Goal: Transaction & Acquisition: Subscribe to service/newsletter

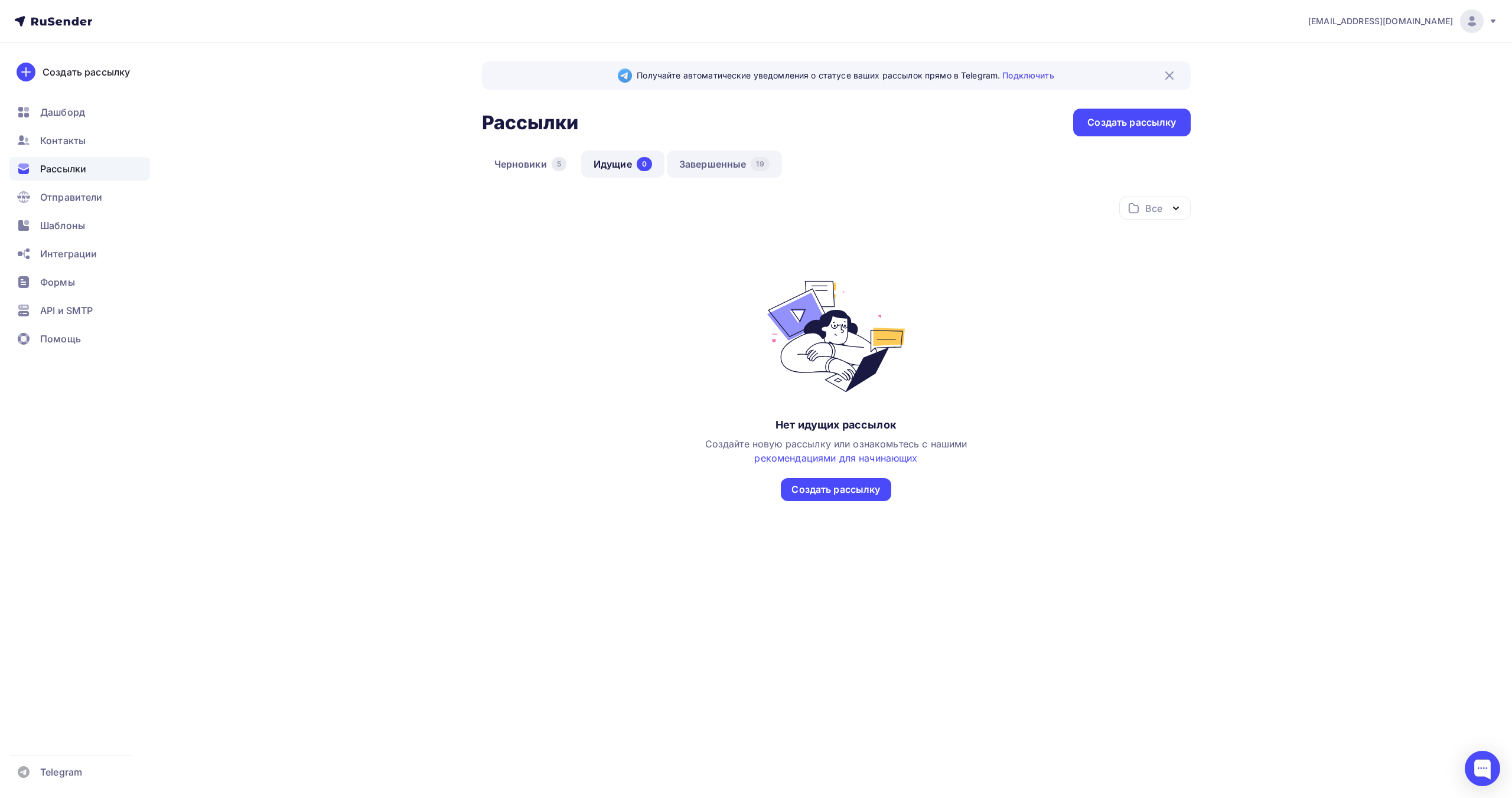
click at [727, 161] on link "Завершенные 19" at bounding box center [724, 164] width 115 height 27
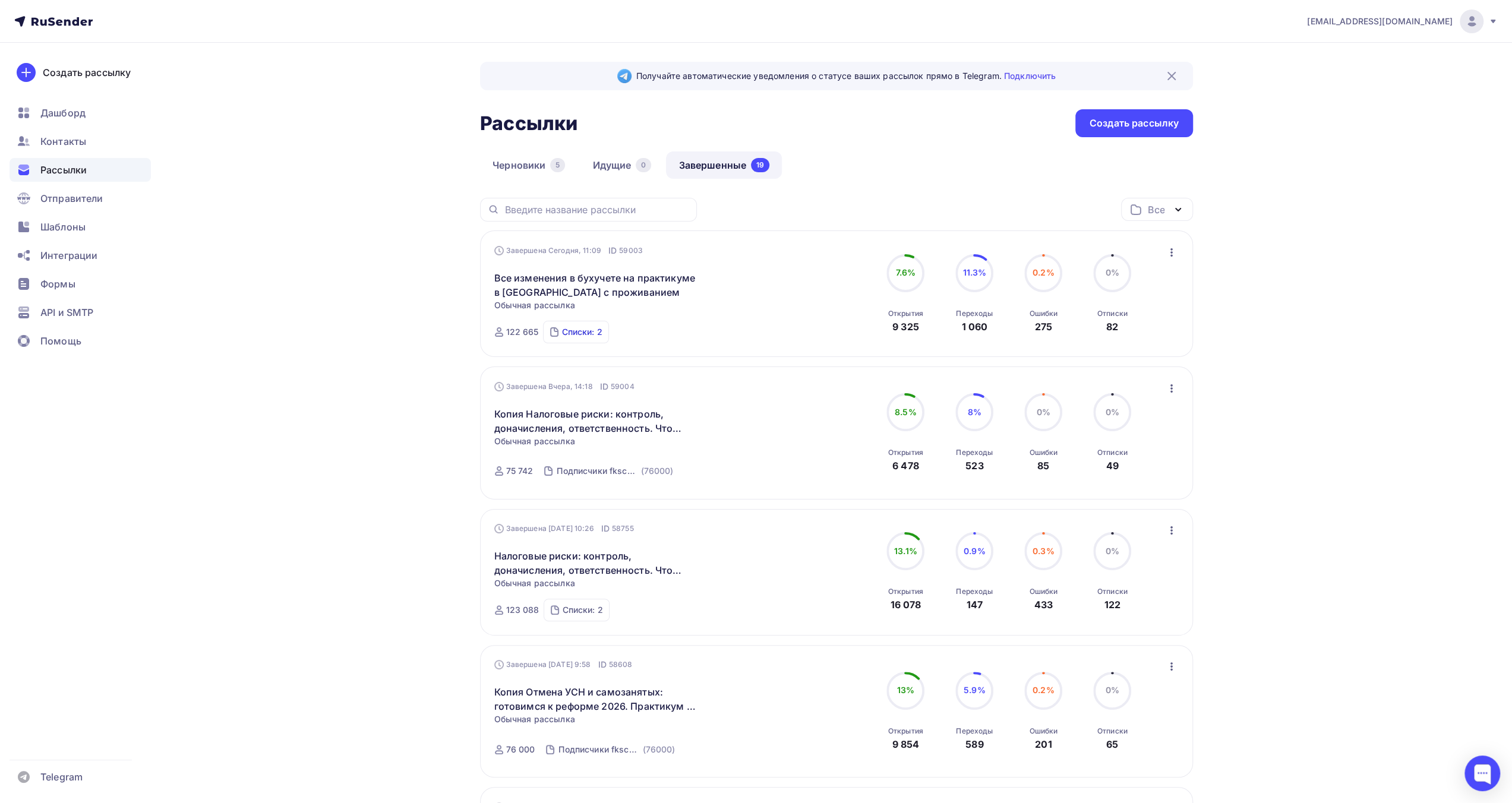
click at [593, 332] on div "Списки: 2" at bounding box center [582, 332] width 41 height 12
click at [790, 207] on div "Все Все папки Создать новую папку" at bounding box center [836, 214] width 713 height 33
click at [1172, 255] on icon "button" at bounding box center [1171, 252] width 14 height 14
click at [1155, 327] on div "Копировать в новую" at bounding box center [1118, 331] width 122 height 14
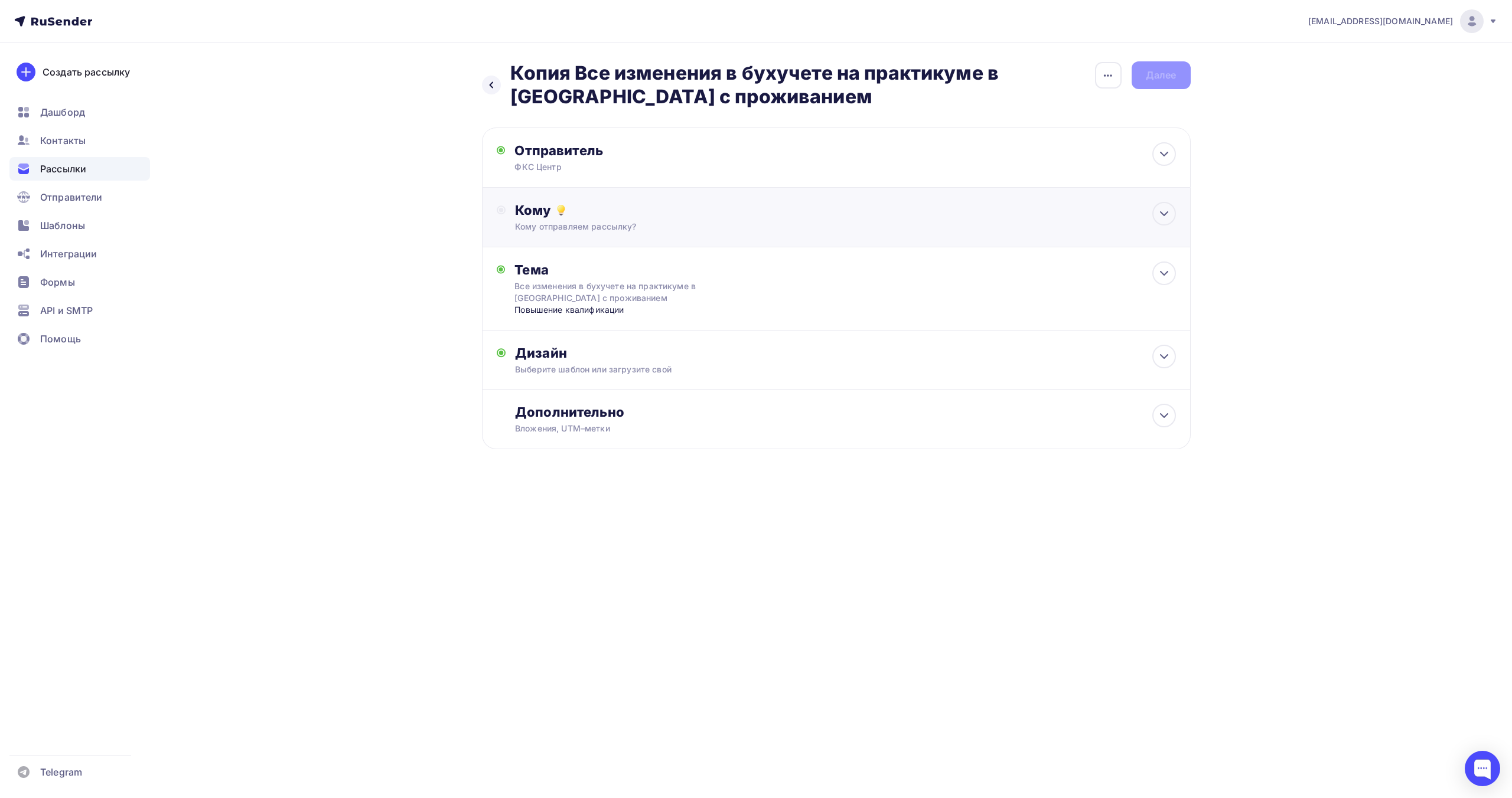
click at [950, 225] on div "Кому отправляем рассылку?" at bounding box center [812, 227] width 595 height 12
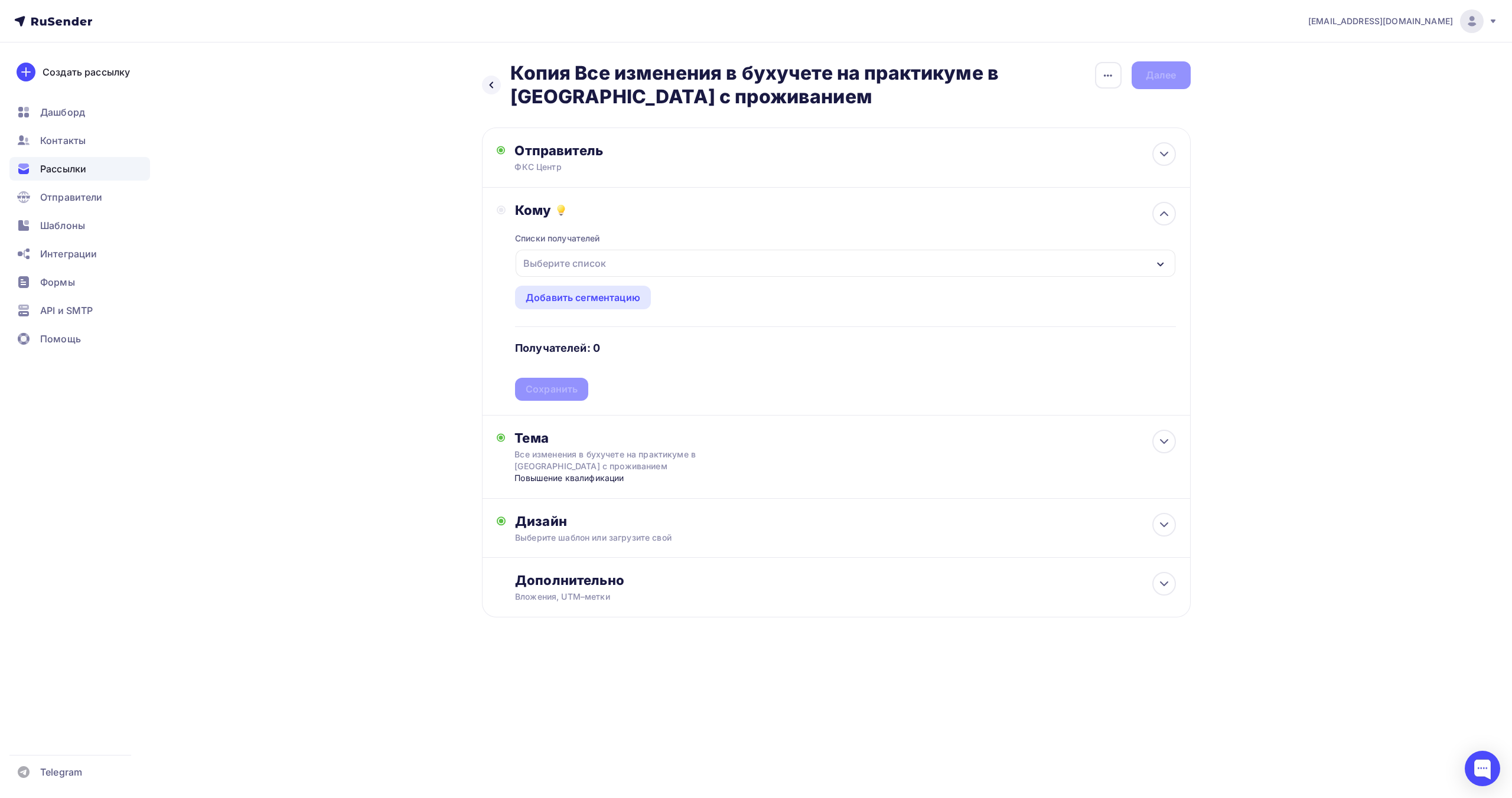
click at [735, 261] on div "Выберите список" at bounding box center [845, 263] width 659 height 27
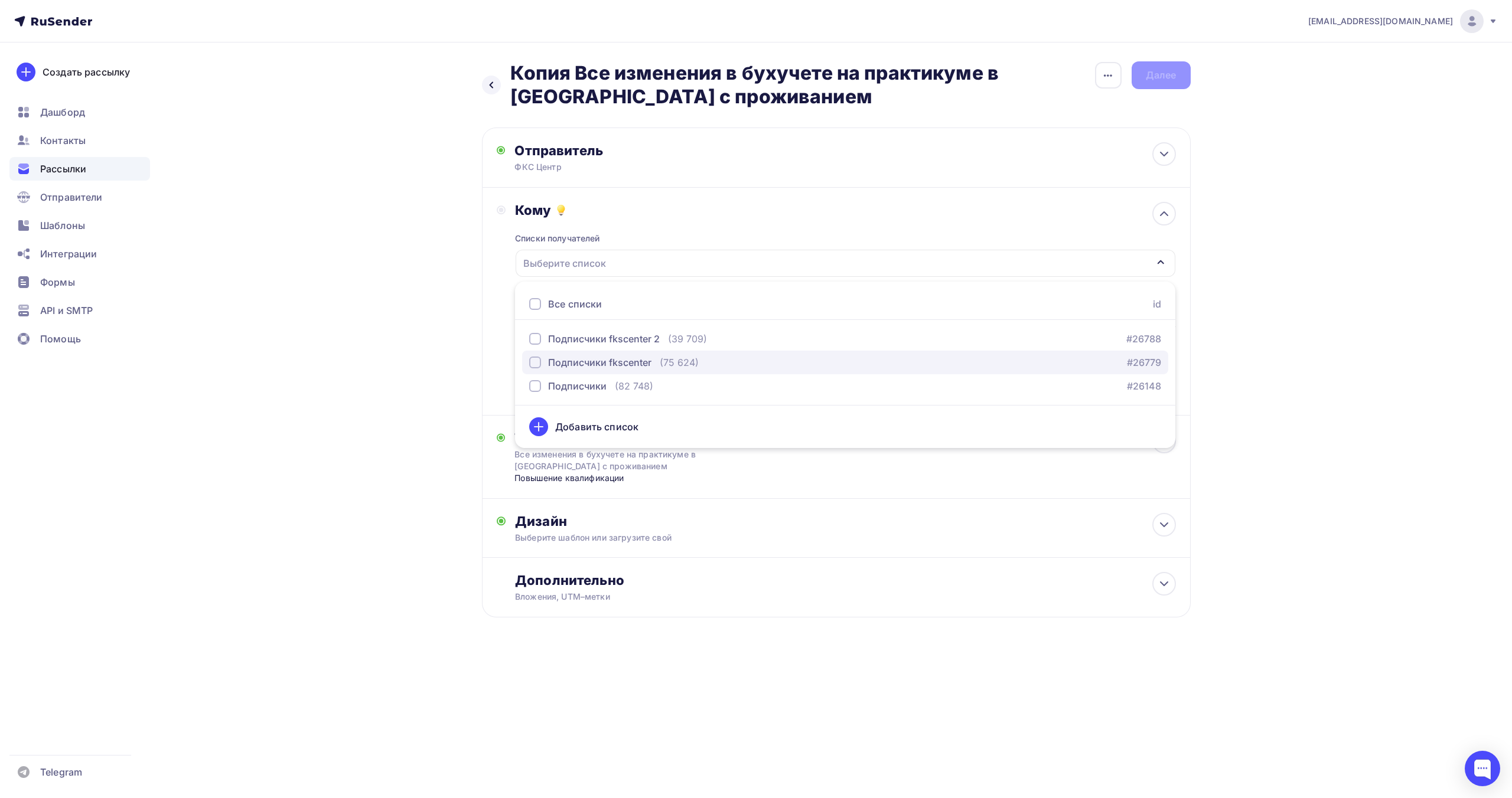
click at [640, 358] on div "Подписчики fkscenter" at bounding box center [599, 362] width 103 height 14
drag, startPoint x: 381, startPoint y: 292, endPoint x: 395, endPoint y: 298, distance: 15.2
click at [383, 292] on div "Назад Копия Все изменения в бухучете на практикуме в Кисловодске с проживанием …" at bounding box center [756, 368] width 968 height 651
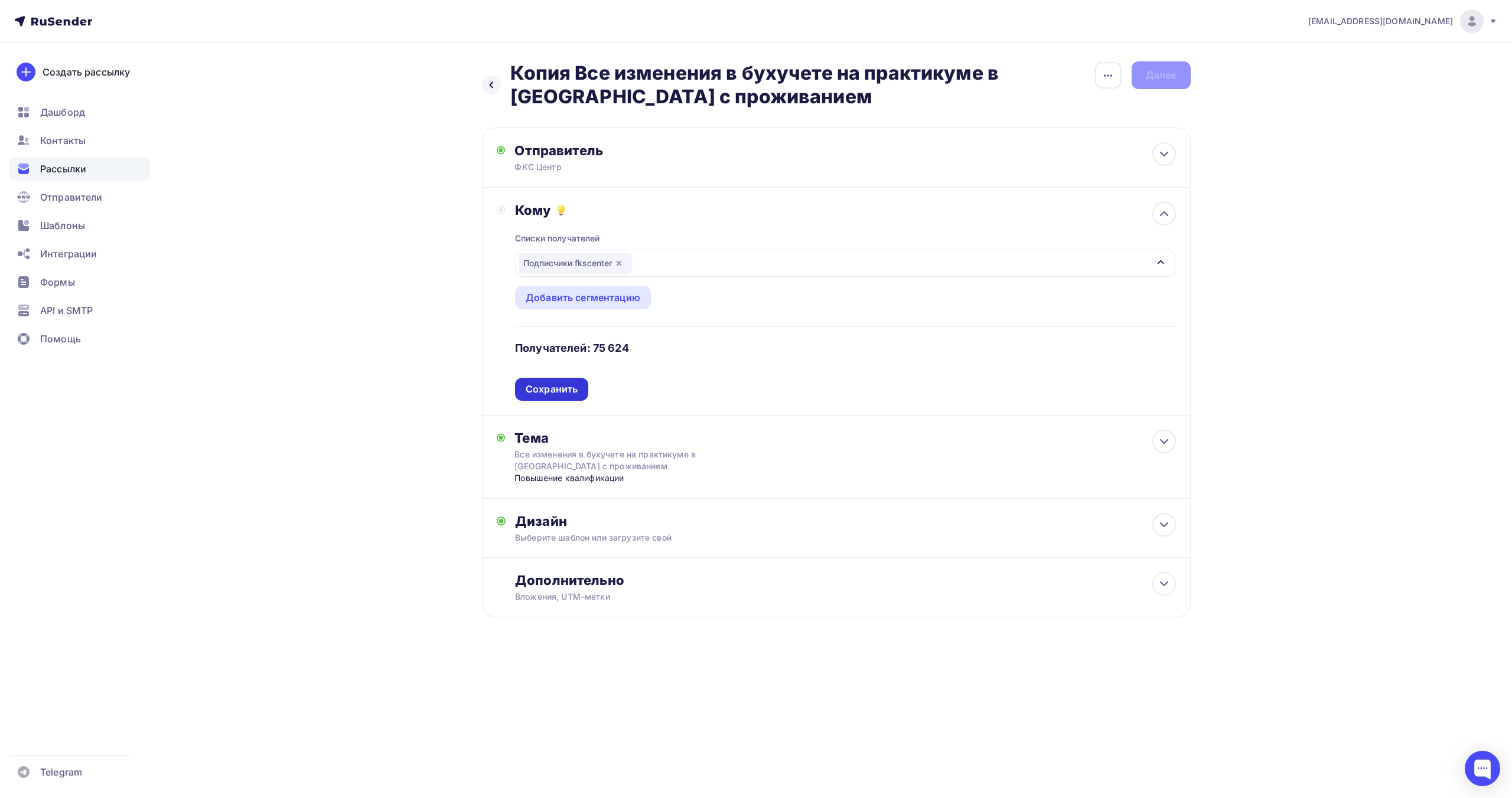
click at [544, 386] on div "Сохранить" at bounding box center [551, 389] width 52 height 13
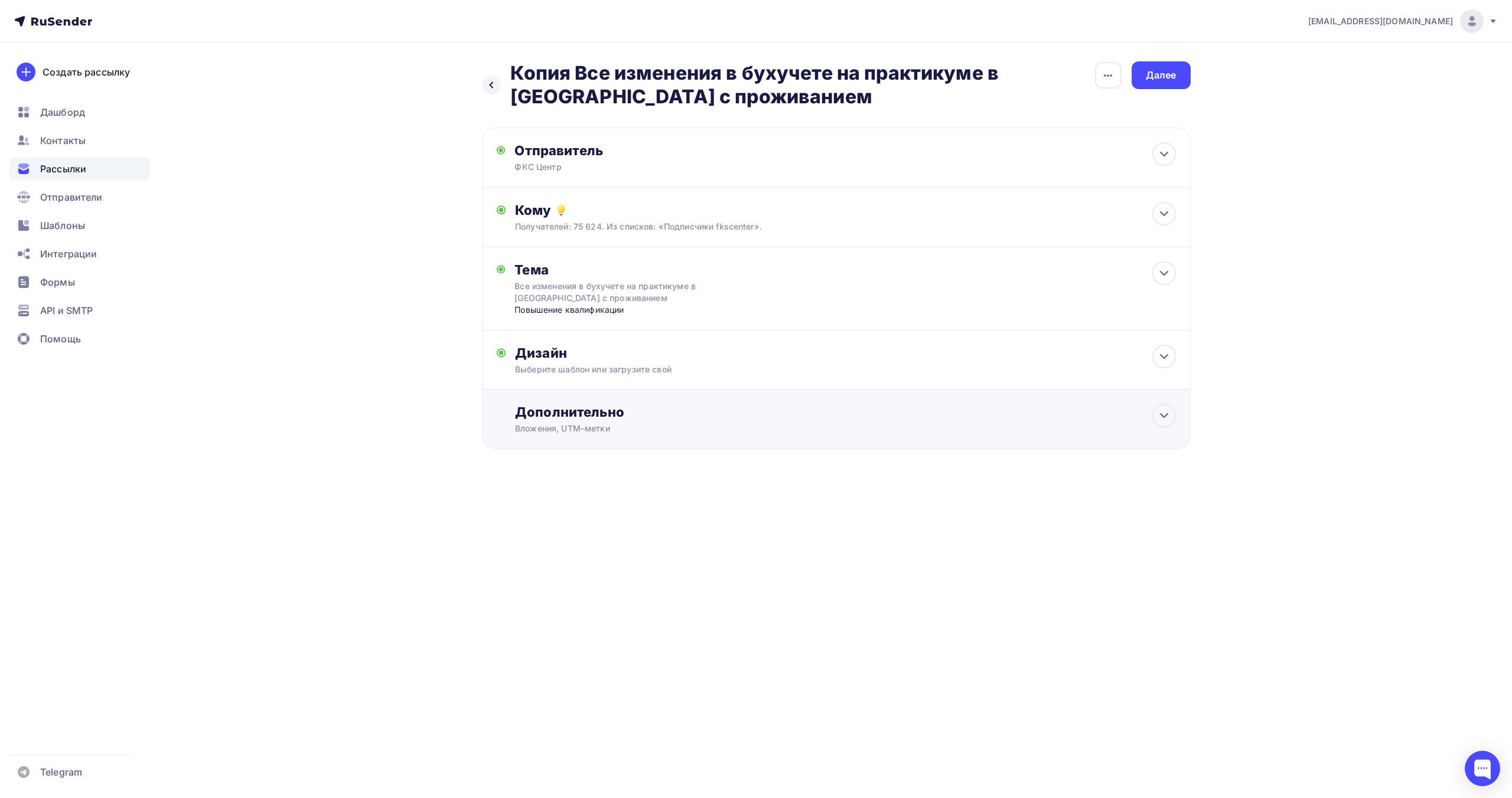
click at [684, 413] on div "Дополнительно" at bounding box center [845, 412] width 660 height 17
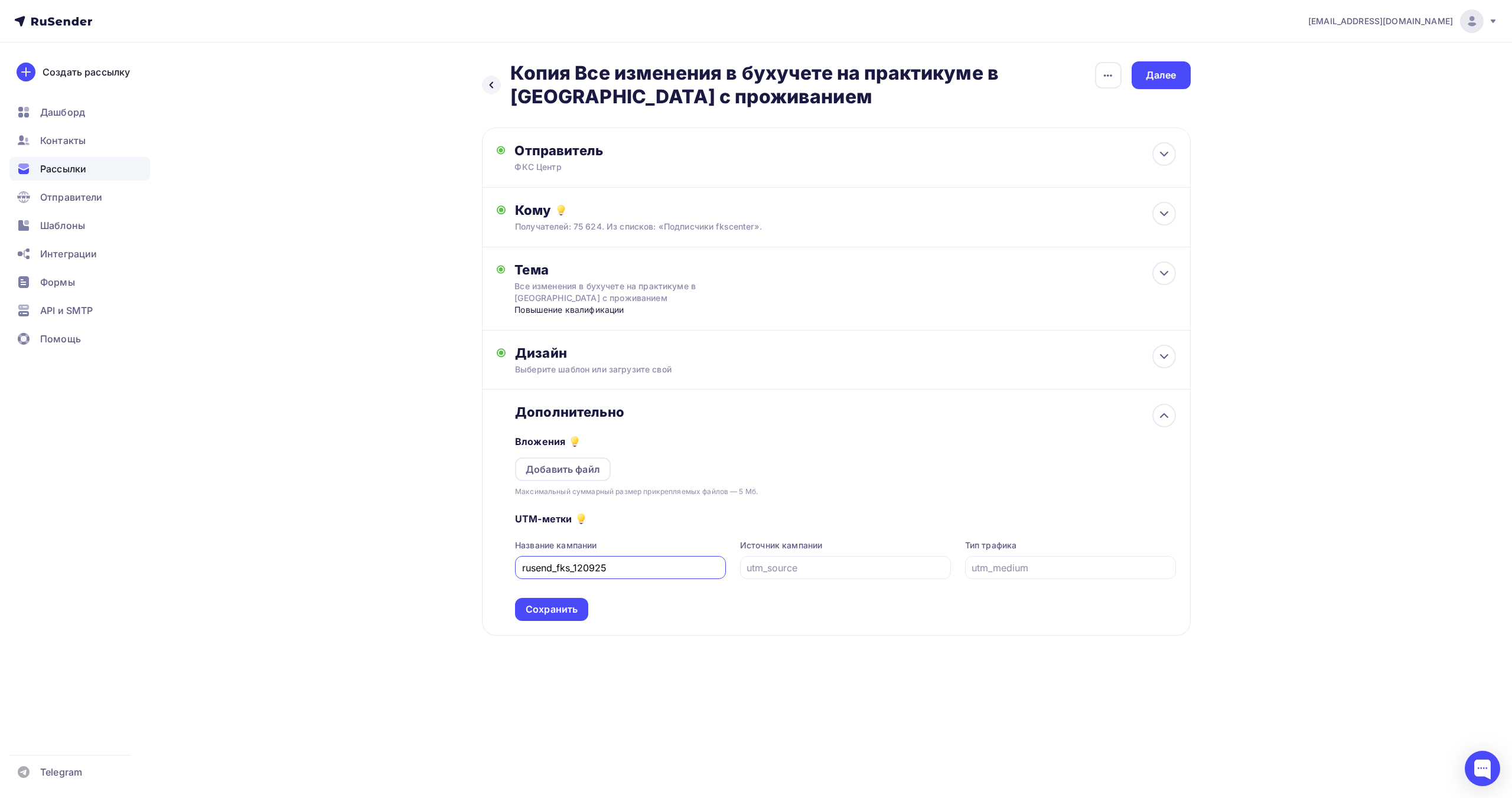
click at [580, 564] on input "rusend_fks_120925" at bounding box center [620, 568] width 197 height 14
type input "rusend_fks_130925"
click at [562, 612] on div "Сохранить" at bounding box center [551, 609] width 52 height 13
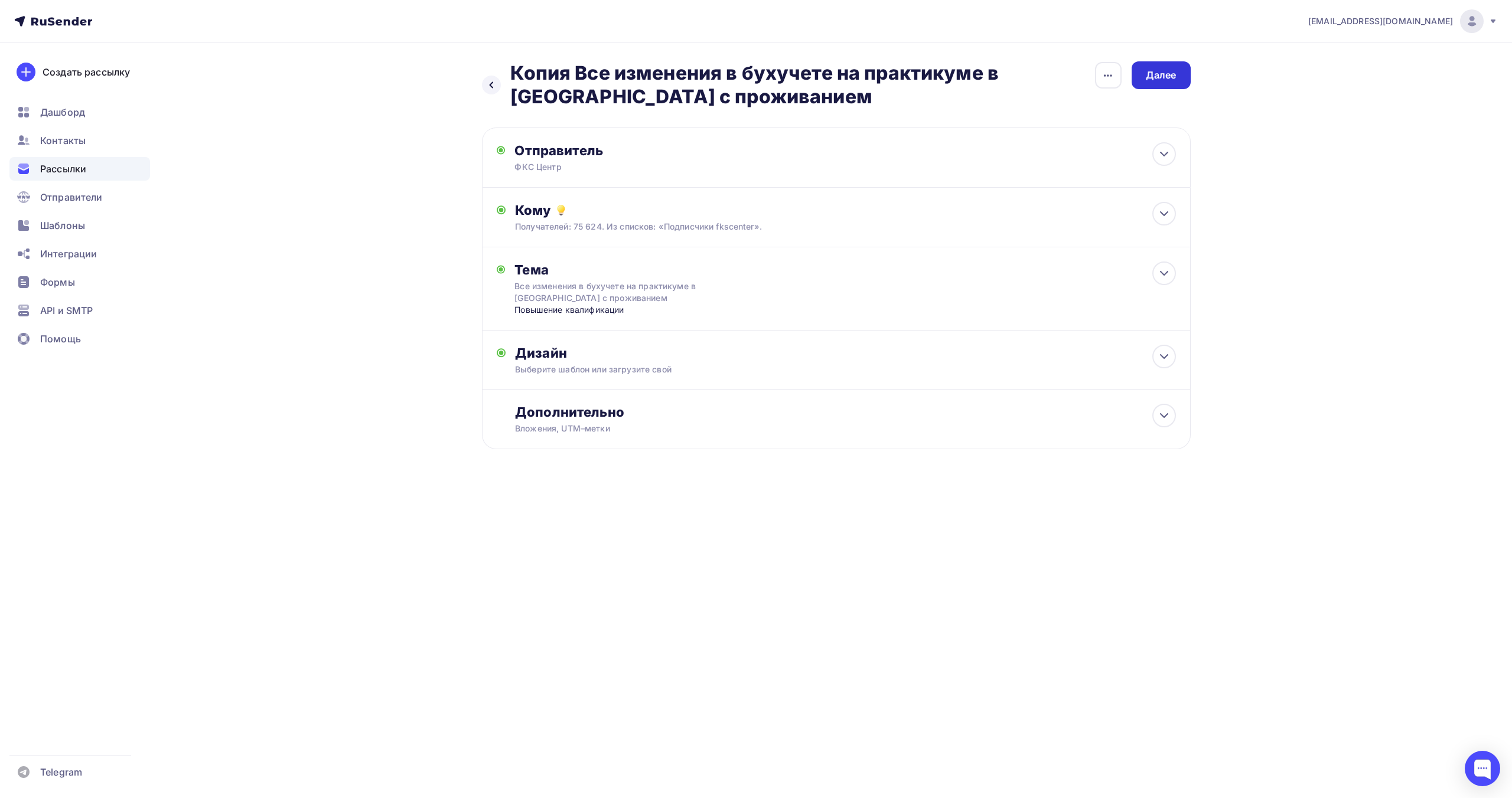
click at [1156, 76] on div "Далее" at bounding box center [1161, 75] width 31 height 13
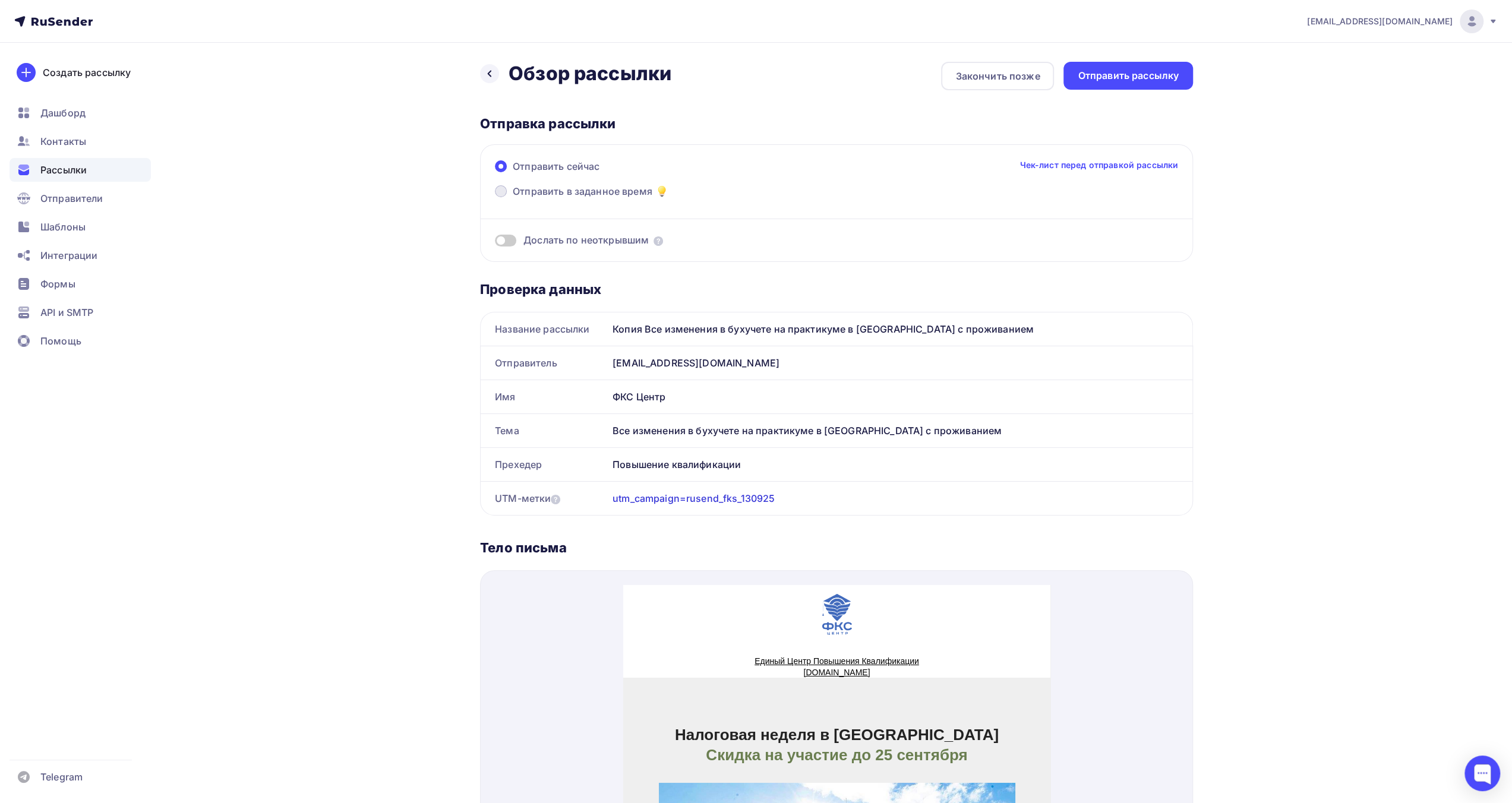
click at [622, 189] on span "Отправить в заданное время" at bounding box center [583, 191] width 140 height 14
click at [513, 199] on input "Отправить в заданное время" at bounding box center [513, 199] width 0 height 0
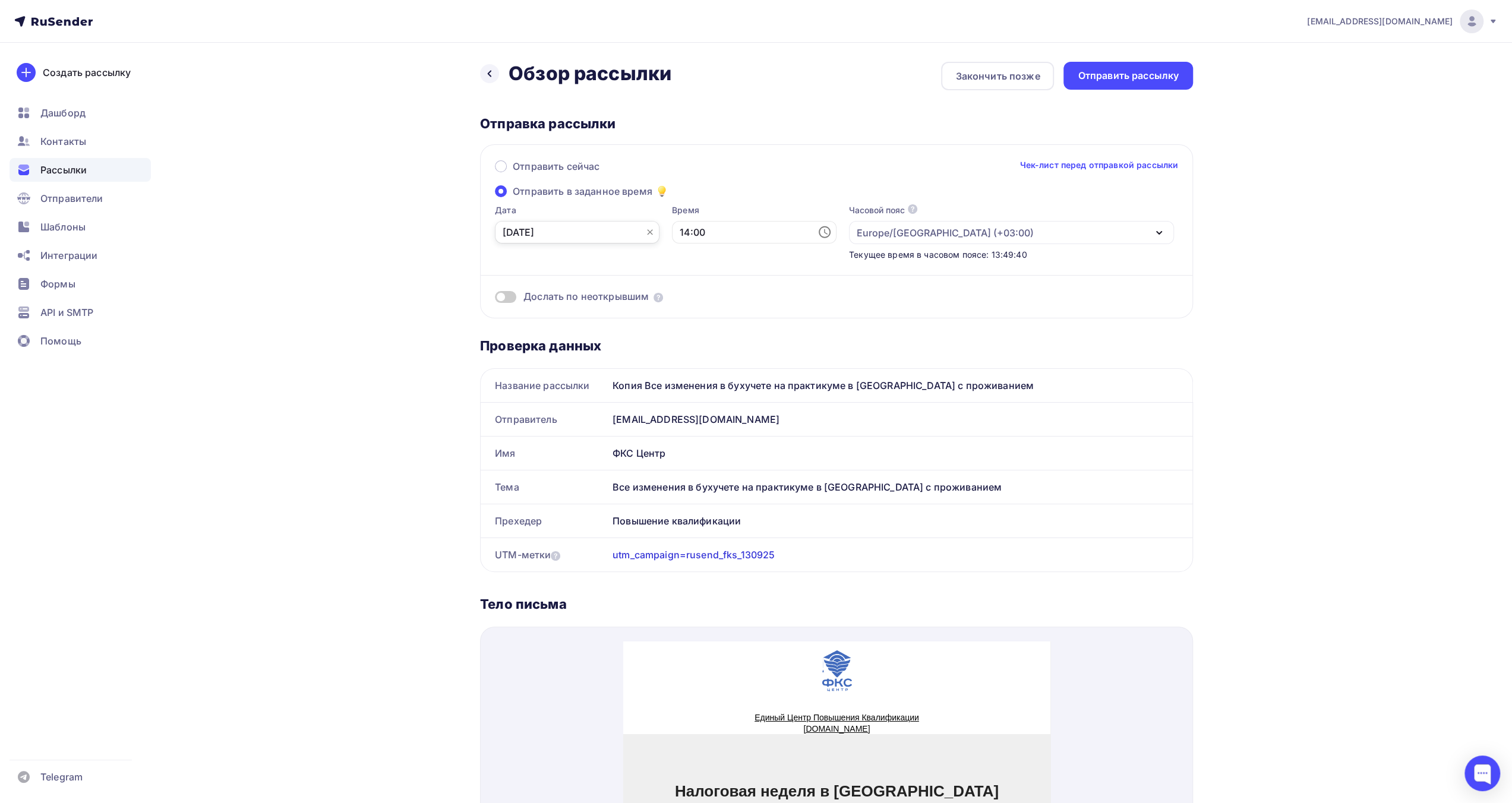
click at [584, 222] on input "12.09.2025" at bounding box center [577, 232] width 165 height 22
click at [607, 335] on div "13" at bounding box center [607, 335] width 19 height 11
type input "13.09.2025"
click at [679, 239] on input "14:00" at bounding box center [754, 232] width 165 height 22
click at [687, 280] on li "09" at bounding box center [689, 278] width 61 height 19
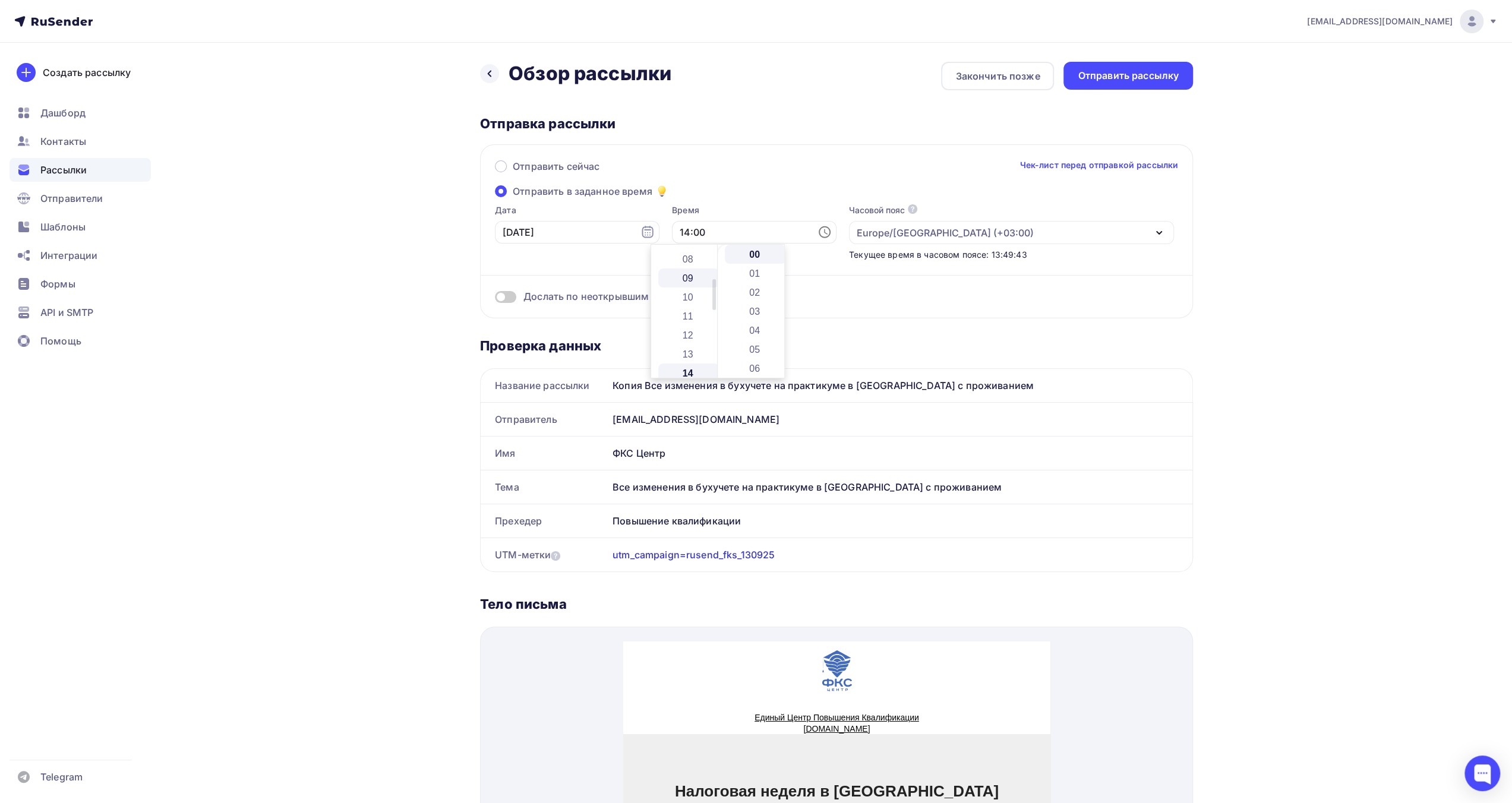
type input "09:00"
click at [939, 292] on div "Дослать по неоткрывшим" at bounding box center [836, 297] width 683 height 14
click at [1129, 77] on div "Отправить рассылку" at bounding box center [1128, 76] width 101 height 14
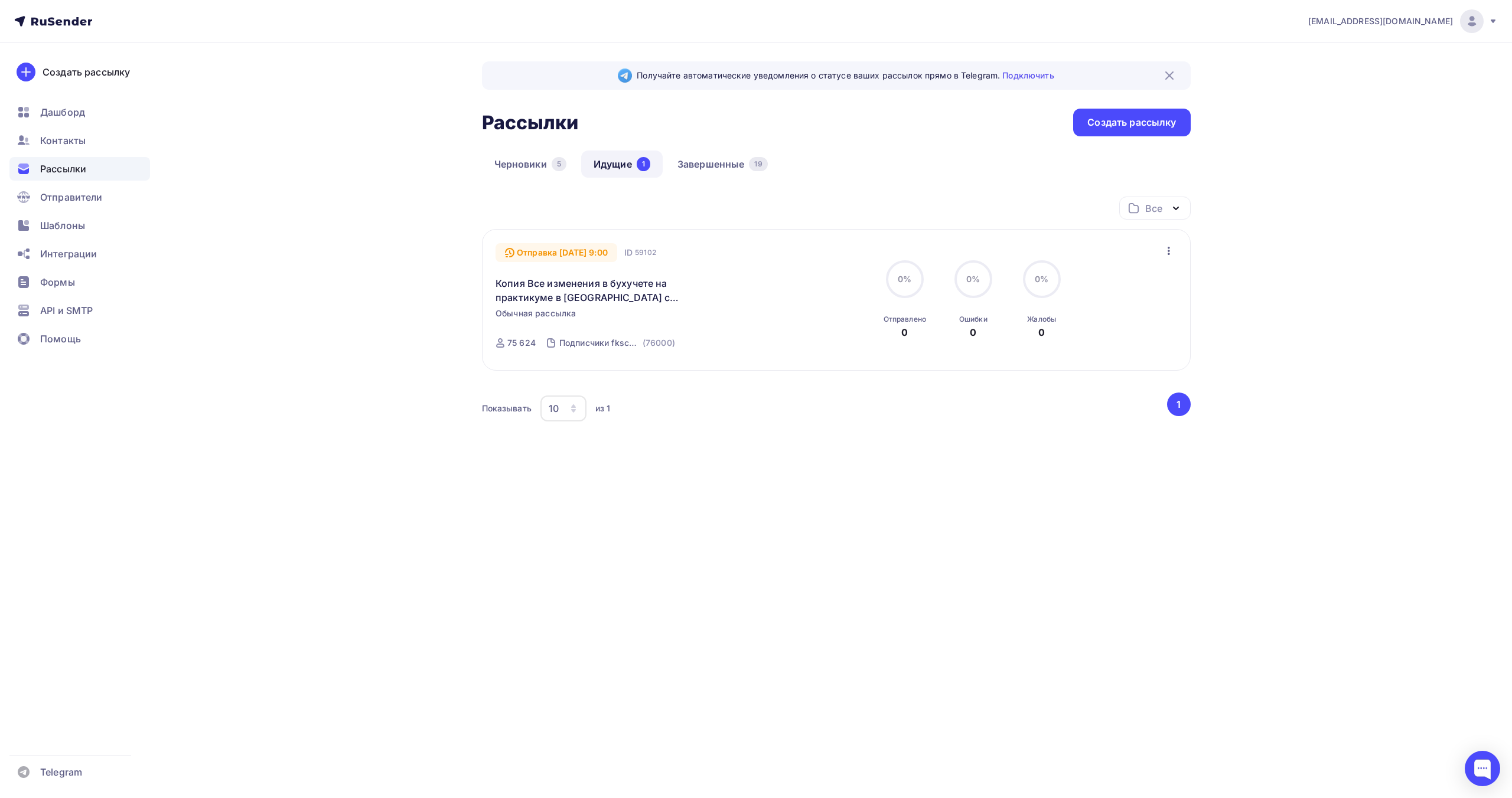
click at [1459, 23] on div "info@fks-center.ru" at bounding box center [1402, 21] width 189 height 24
click at [1346, 108] on span "Выйти" at bounding box center [1336, 108] width 31 height 14
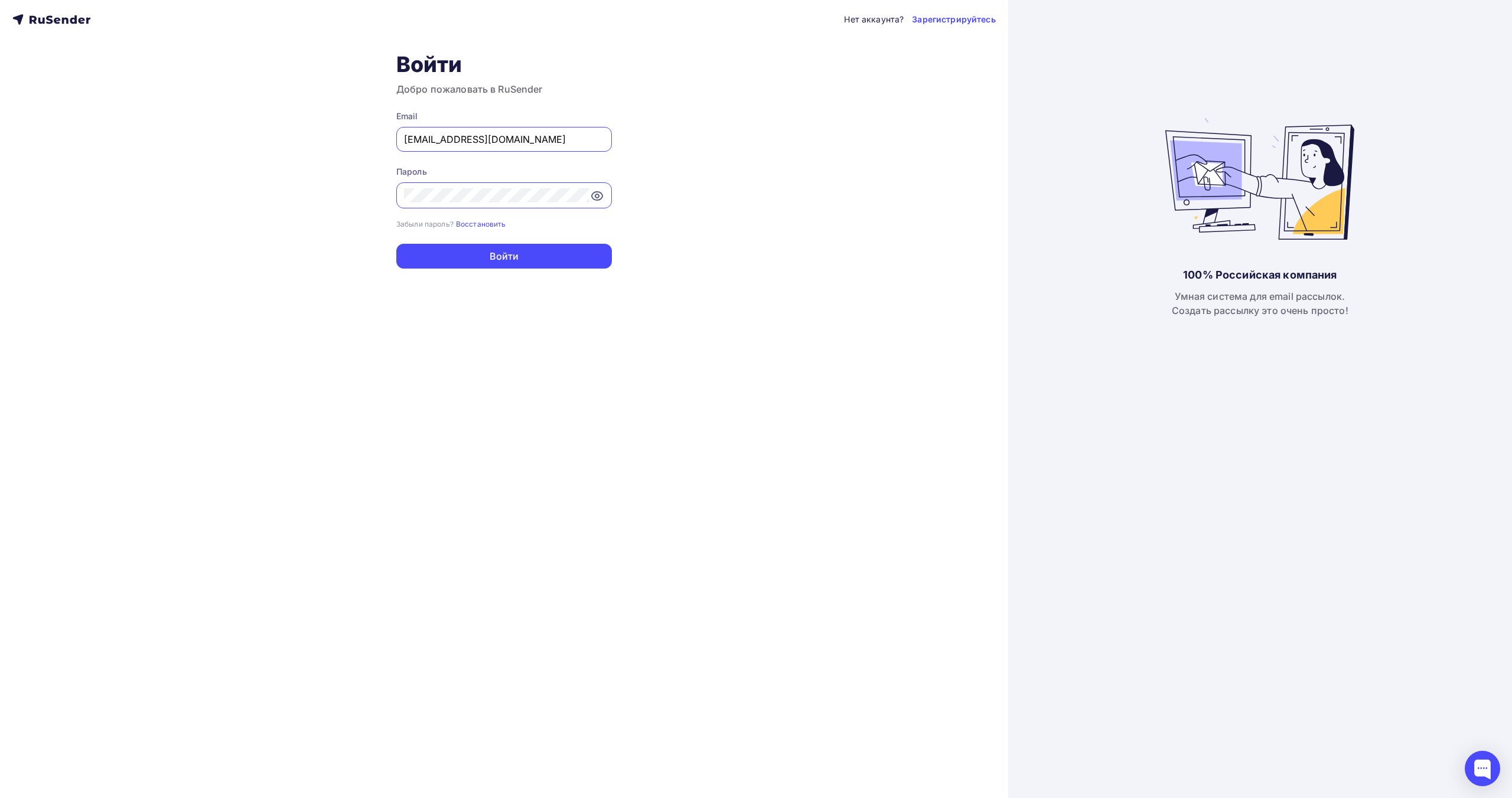
click at [572, 137] on input "info@fks-center.ru" at bounding box center [504, 139] width 200 height 14
type input "[EMAIL_ADDRESS][DOMAIN_NAME]"
click at [527, 258] on button "Войти" at bounding box center [504, 256] width 216 height 25
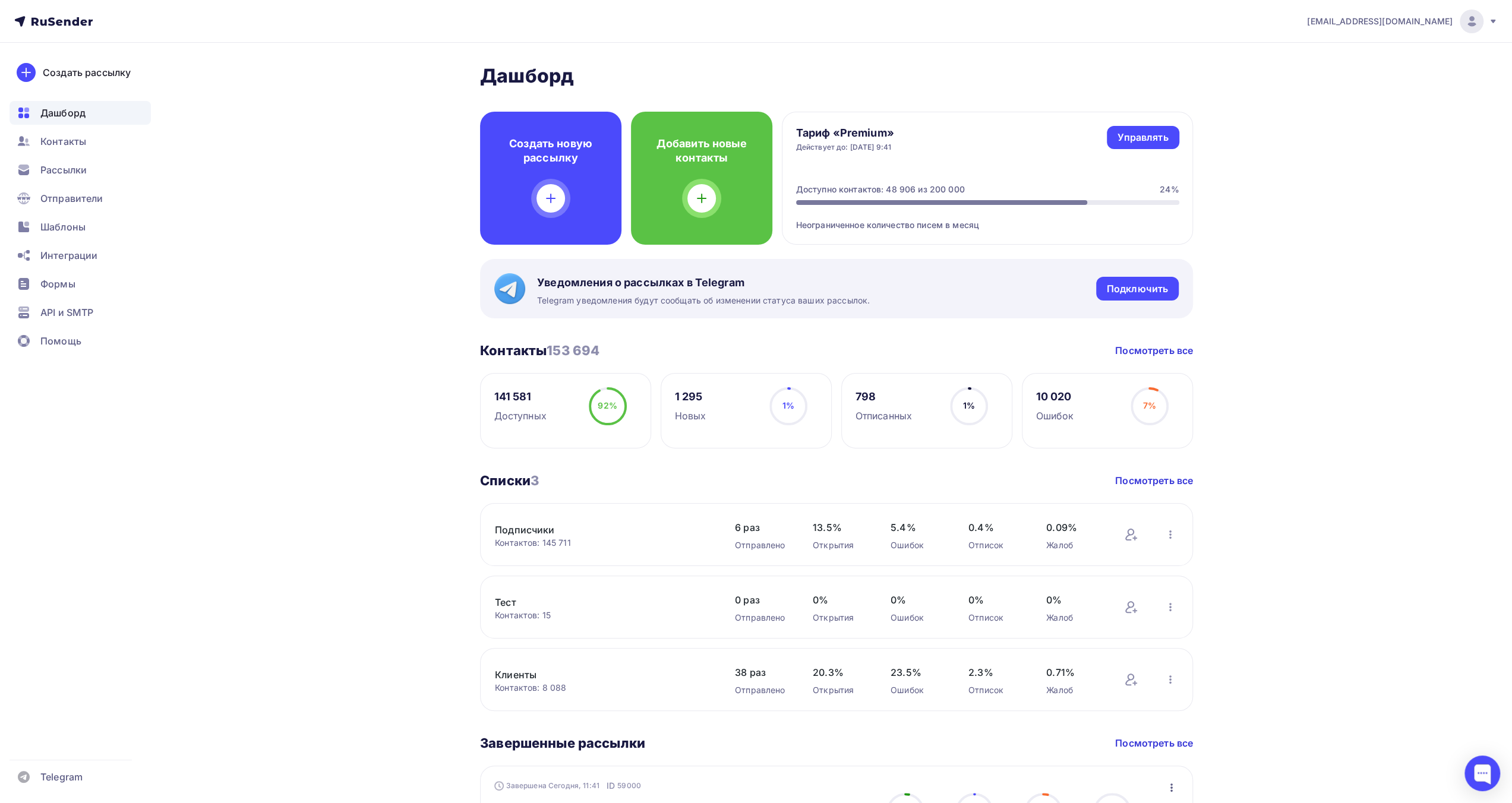
click at [99, 168] on div "Рассылки" at bounding box center [80, 169] width 142 height 24
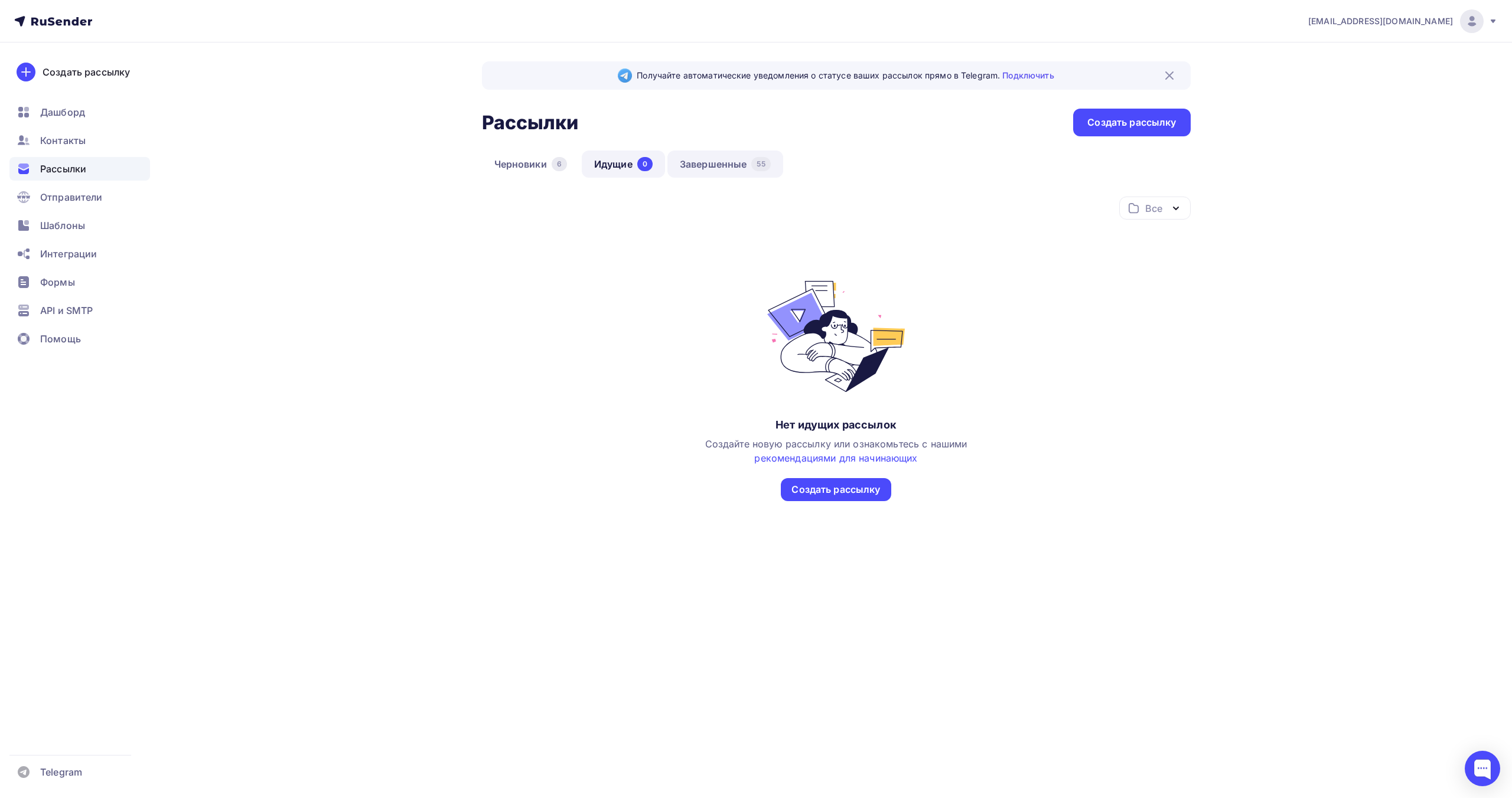
click at [733, 156] on link "Завершенные 55" at bounding box center [725, 164] width 116 height 27
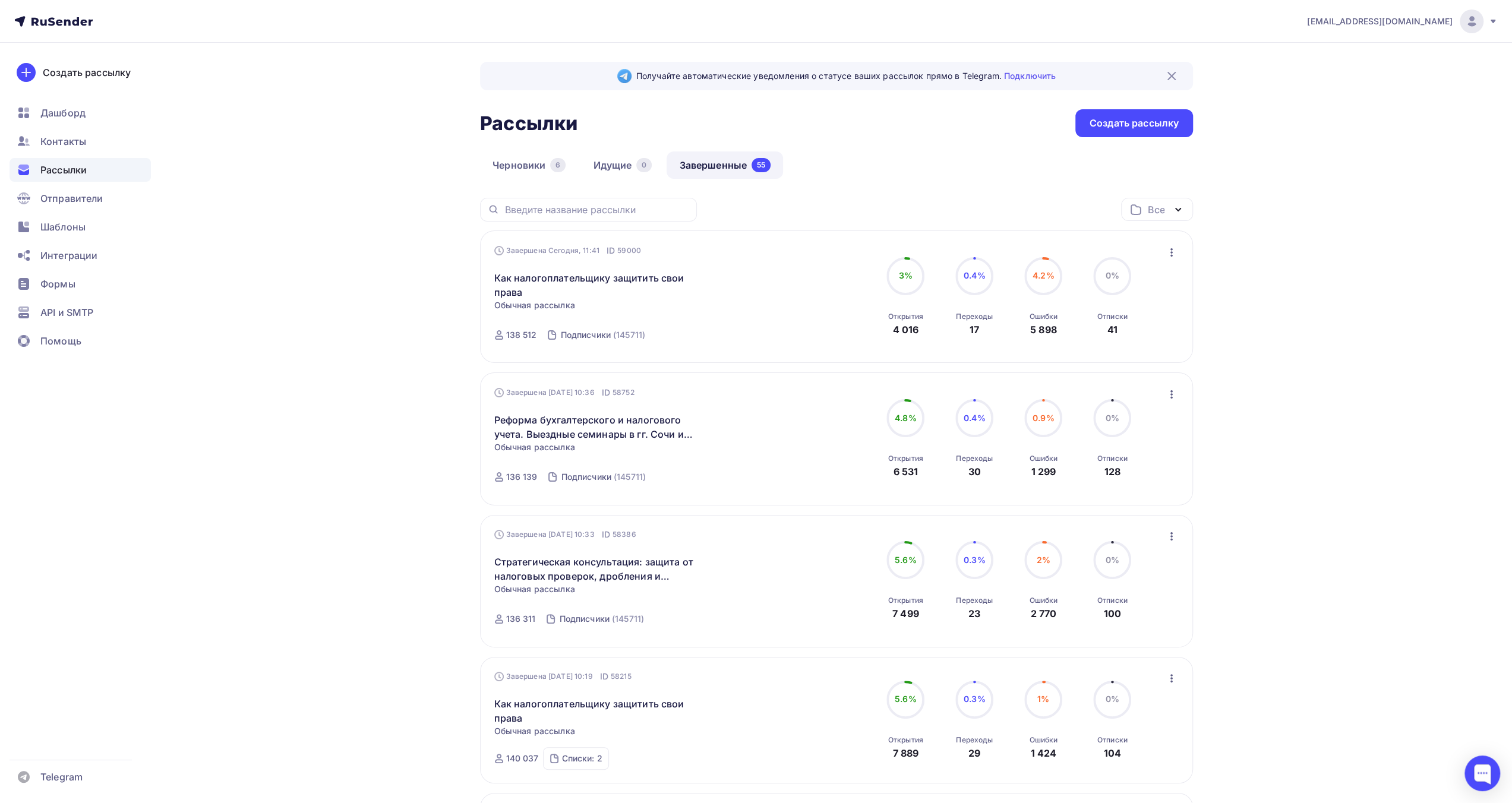
click at [1172, 540] on icon "button" at bounding box center [1172, 537] width 3 height 8
click at [1153, 595] on div "Обзор рассылки" at bounding box center [1118, 591] width 122 height 14
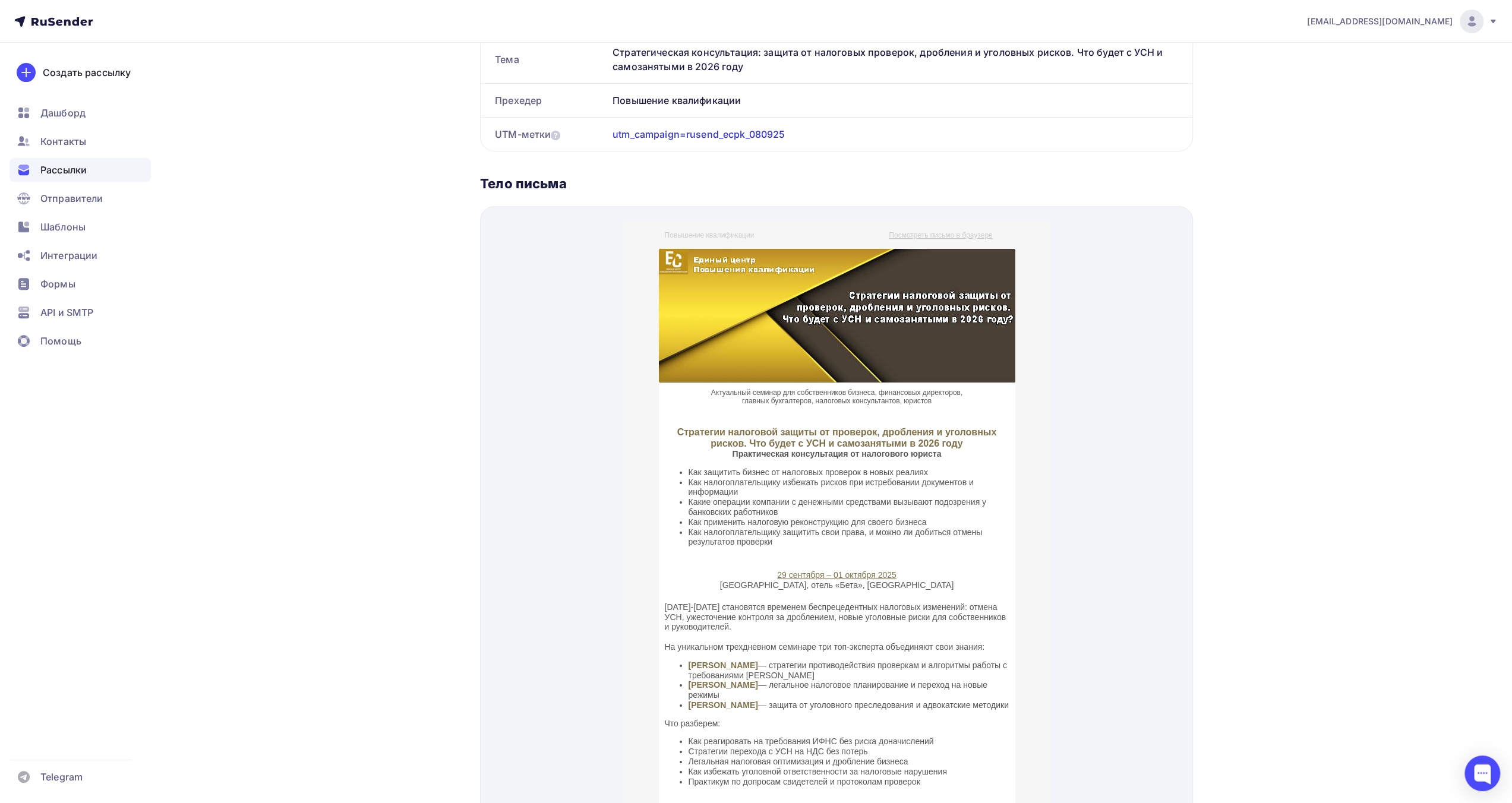
click at [1350, 282] on div "[EMAIL_ADDRESS][DOMAIN_NAME] Аккаунт Тарифы Выйти Создать рассылку [GEOGRAPHIC_…" at bounding box center [756, 277] width 1512 height 1387
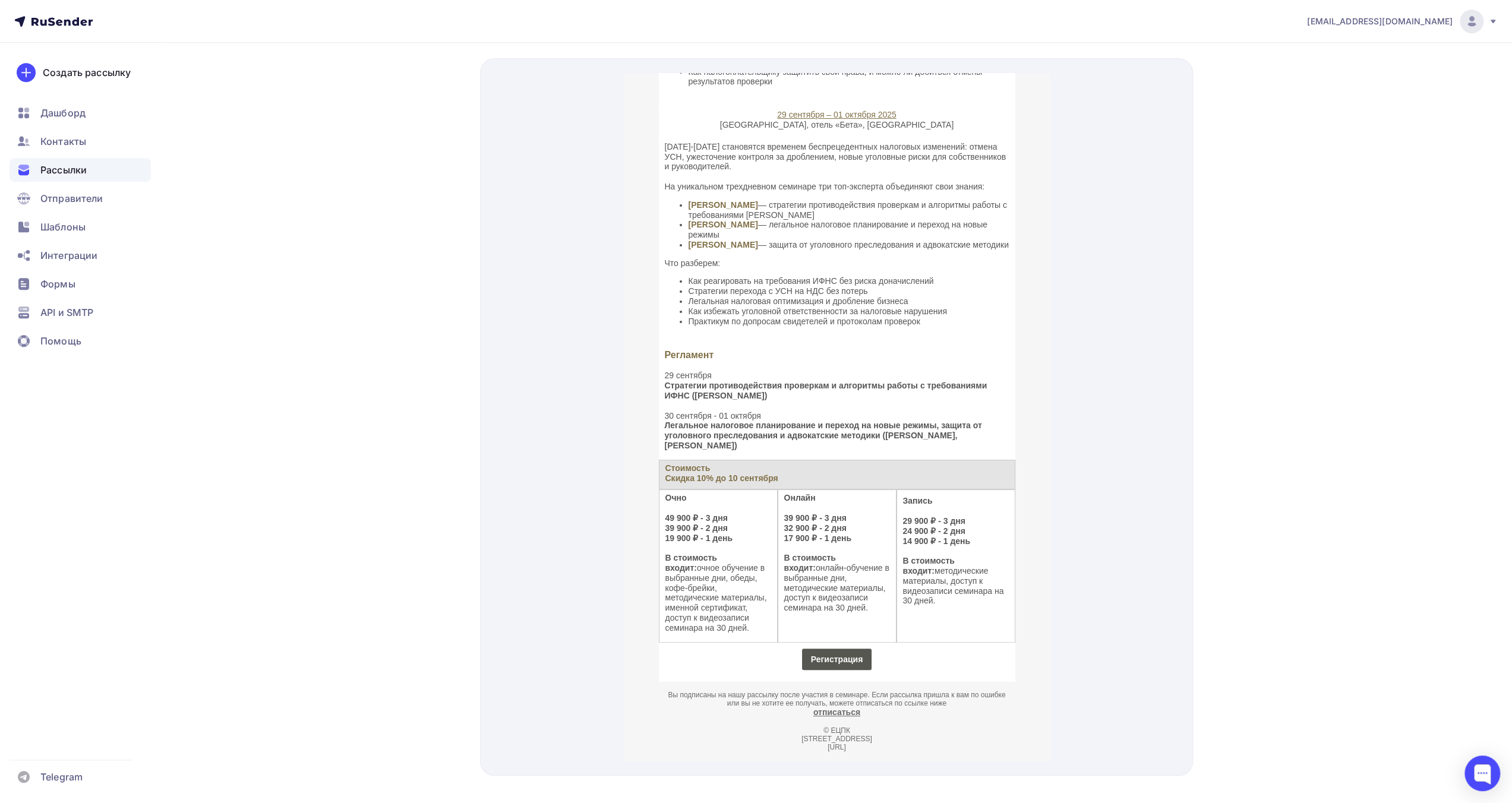
scroll to position [582, 0]
